Goal: Information Seeking & Learning: Learn about a topic

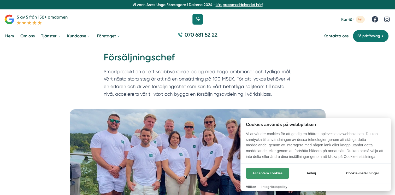
click at [278, 175] on button "Acceptera cookies" at bounding box center [267, 173] width 43 height 11
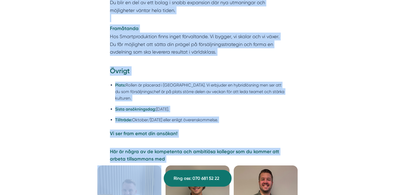
scroll to position [1244, 0]
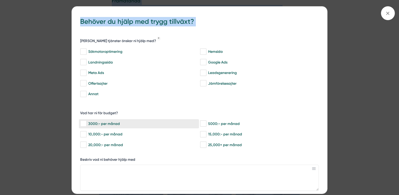
drag, startPoint x: 111, startPoint y: 47, endPoint x: 127, endPoint y: 120, distance: 74.8
click at [54, 100] on div "bbc9b822-b2c6-488a-ab3e-9a2d59e49c7c Behöver du hjälp med trygg tillväxt? [PERS…" at bounding box center [199, 97] width 399 height 195
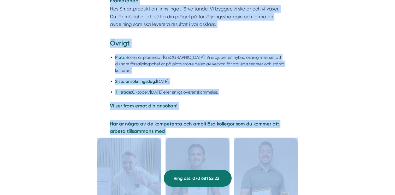
copy body "Lo ipsumdol sit ametconsectetura Eli seddoeiusmodtemp in Utlaboreetdolor mag al…"
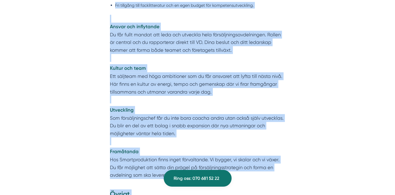
scroll to position [1166, 0]
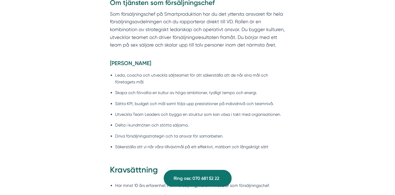
scroll to position [375, 0]
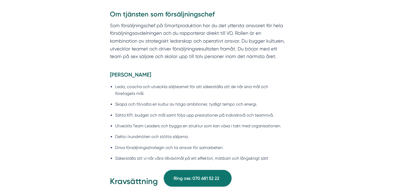
drag, startPoint x: 239, startPoint y: 169, endPoint x: 104, endPoint y: 19, distance: 201.1
copy div "Lo ipsumdol sit ametconsectetura Eli seddoeiusmodtemp in Utlaboreetdolor mag al…"
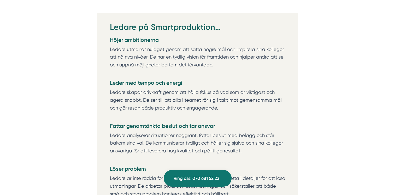
scroll to position [741, 0]
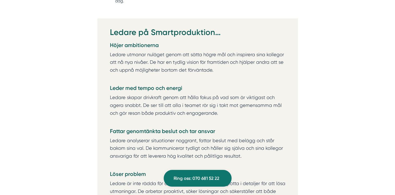
click at [223, 44] on h4 "Höjer ambitionerna" at bounding box center [198, 45] width 176 height 9
drag, startPoint x: 213, startPoint y: 32, endPoint x: 150, endPoint y: 34, distance: 63.0
click at [150, 34] on h2 "Ledare på Smartproduktion…" at bounding box center [198, 34] width 176 height 15
copy h2 "Smartproduktion"
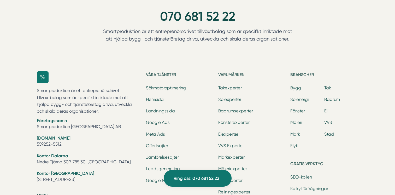
scroll to position [1917, 0]
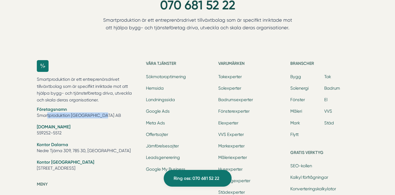
drag, startPoint x: 93, startPoint y: 113, endPoint x: 34, endPoint y: 116, distance: 58.6
click at [34, 116] on div "Smartproduktion är ett entreprenörsdrivet tillväxtbolag som är specifikt inrikt…" at bounding box center [198, 192] width 334 height 280
copy li "Smartproduktion [GEOGRAPHIC_DATA] AB"
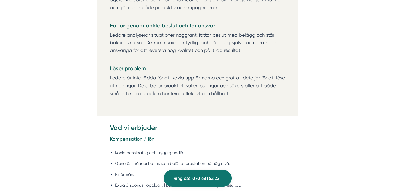
scroll to position [846, 0]
